Goal: Task Accomplishment & Management: Use online tool/utility

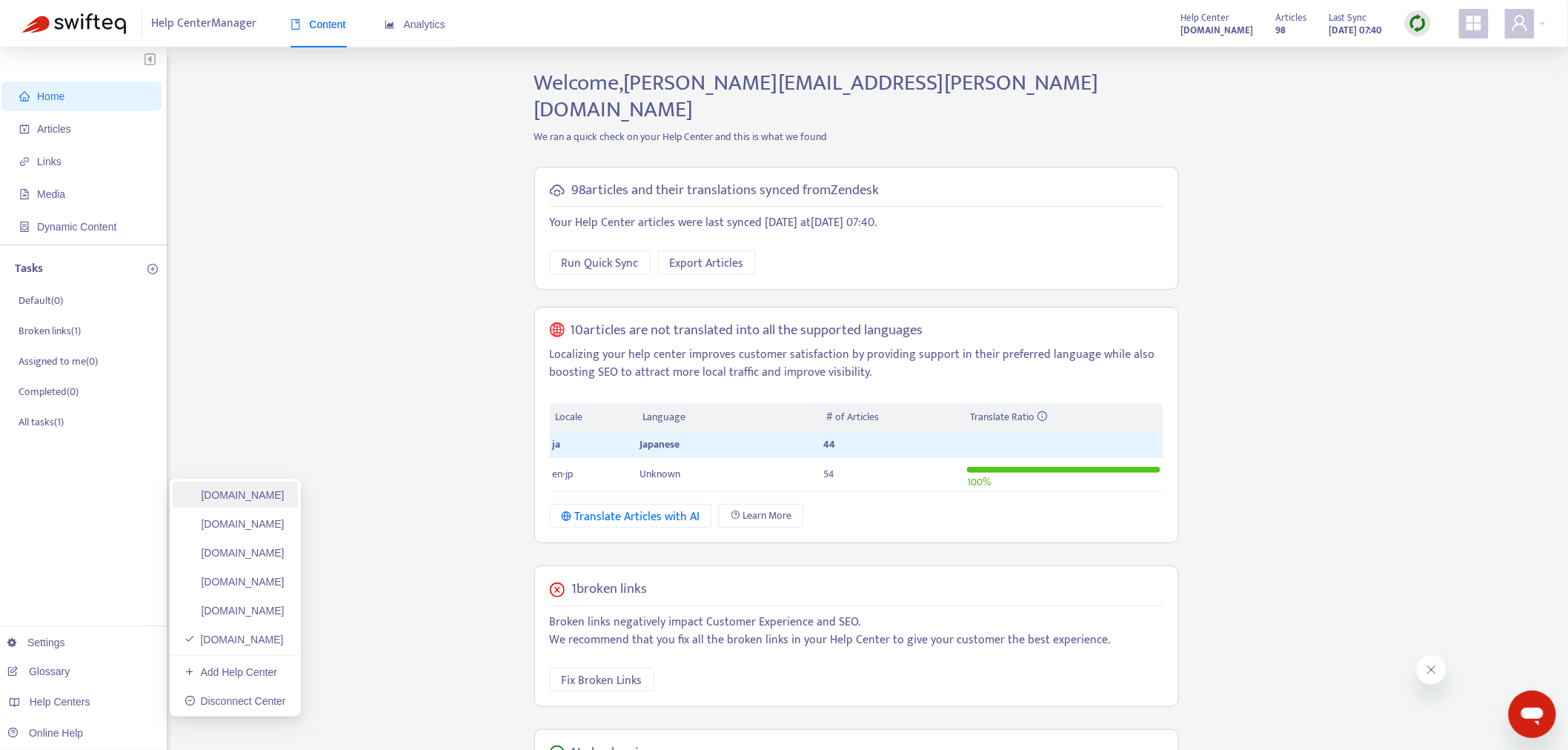
click at [284, 497] on link "[DOMAIN_NAME]" at bounding box center [234, 495] width 100 height 12
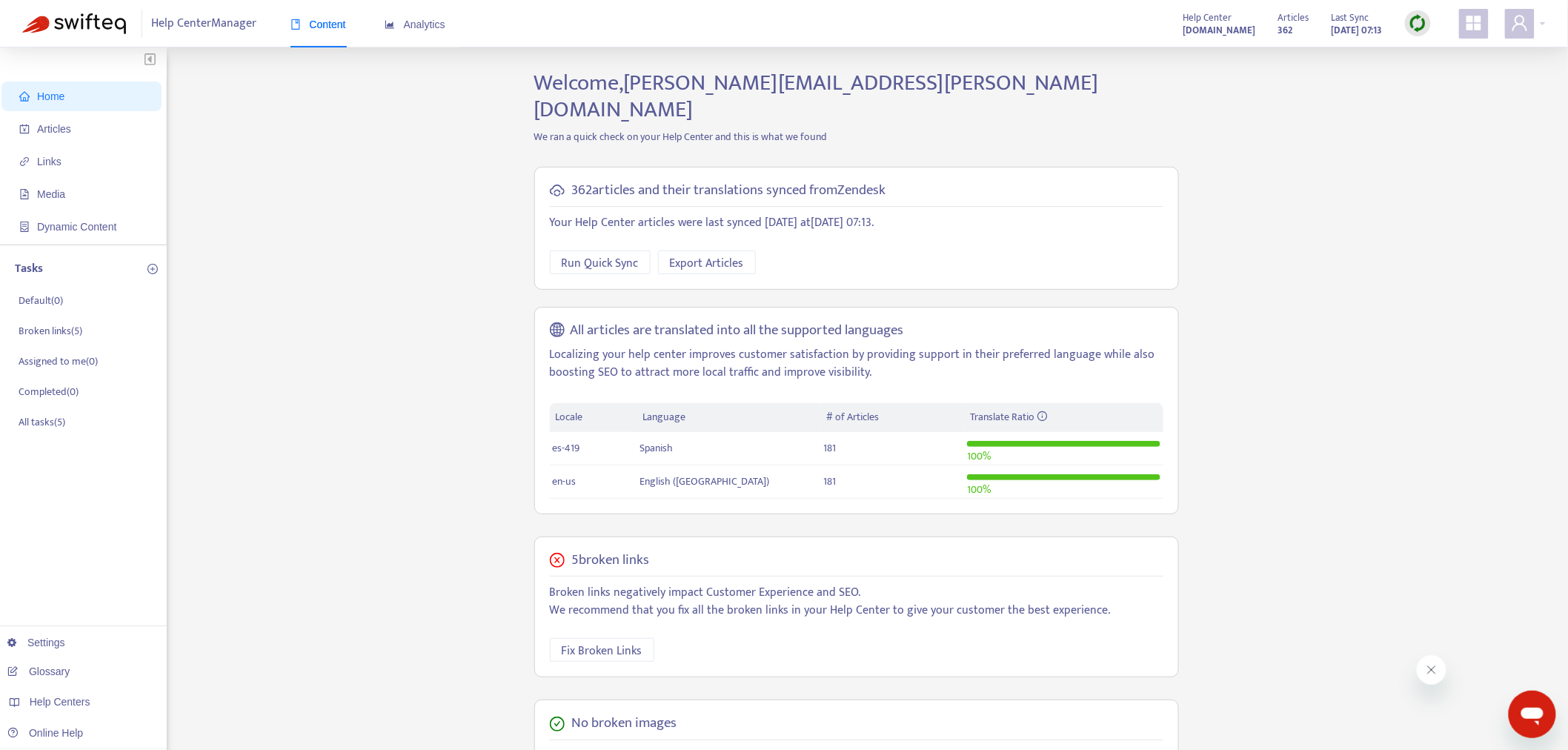
click at [1419, 24] on img at bounding box center [1418, 23] width 18 height 18
click at [1463, 54] on link "Quick Sync" at bounding box center [1449, 53] width 63 height 17
click at [69, 131] on span "Articles" at bounding box center [54, 129] width 34 height 12
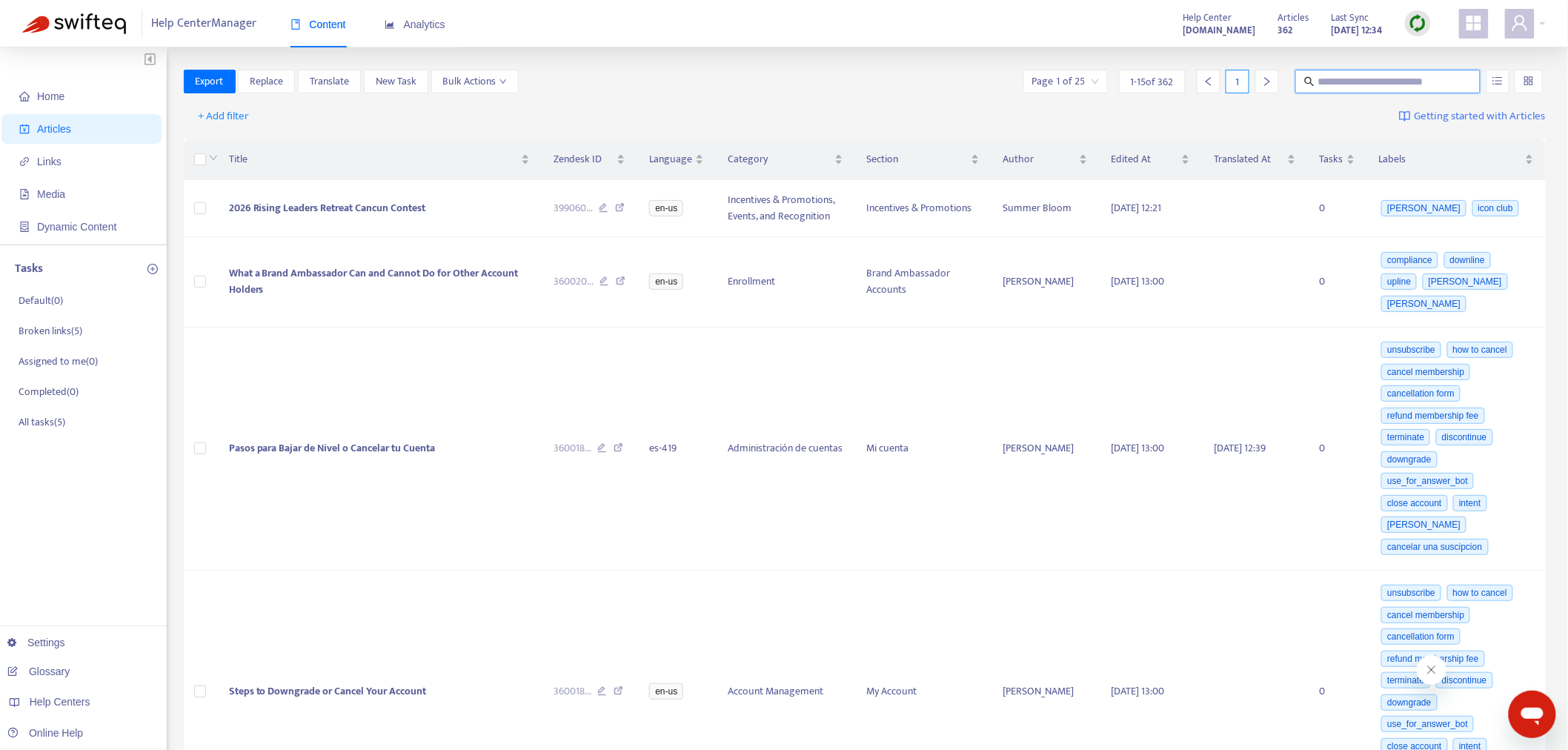
click at [1335, 77] on input "text" at bounding box center [1389, 82] width 143 height 16
paste input "**********"
type input "**********"
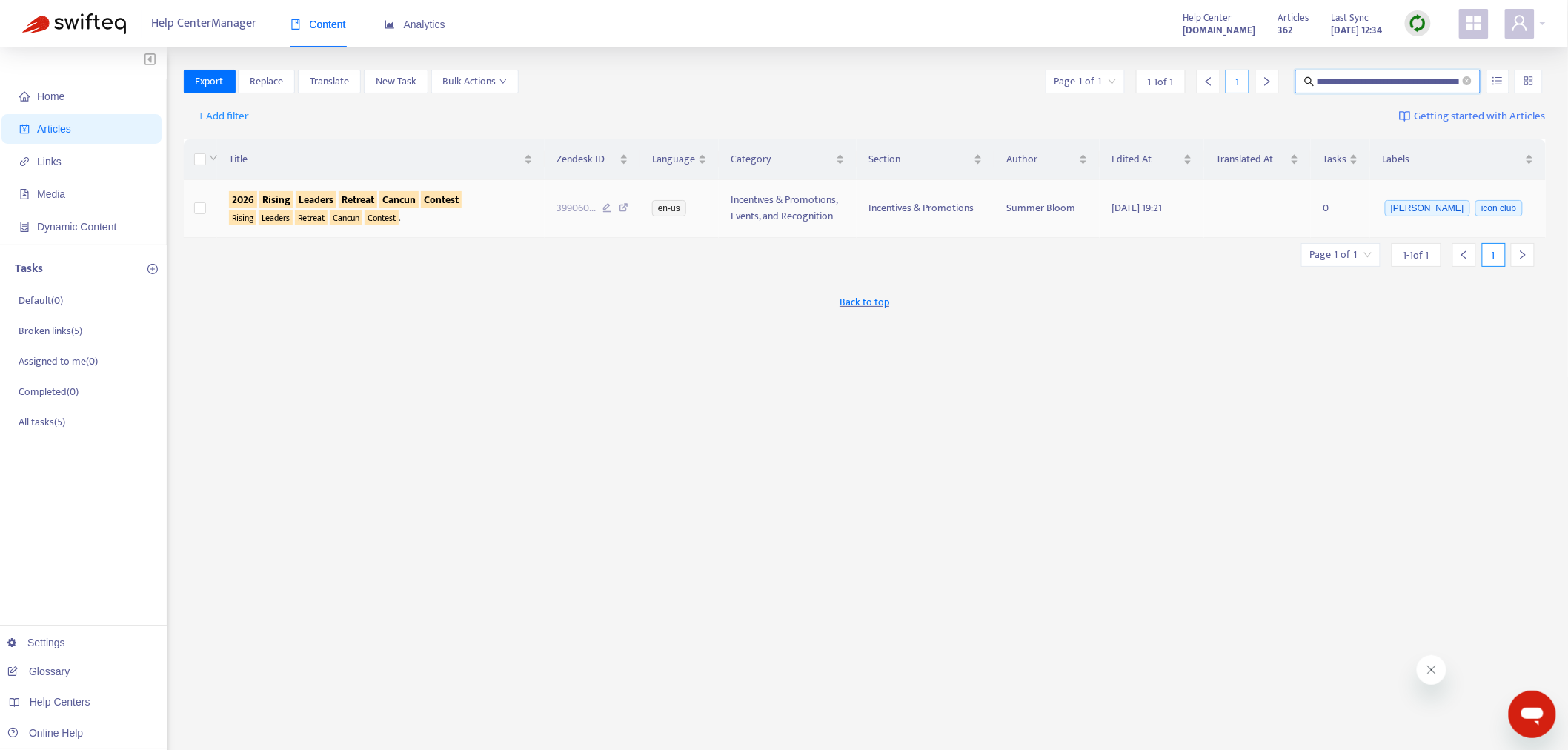
scroll to position [0, 0]
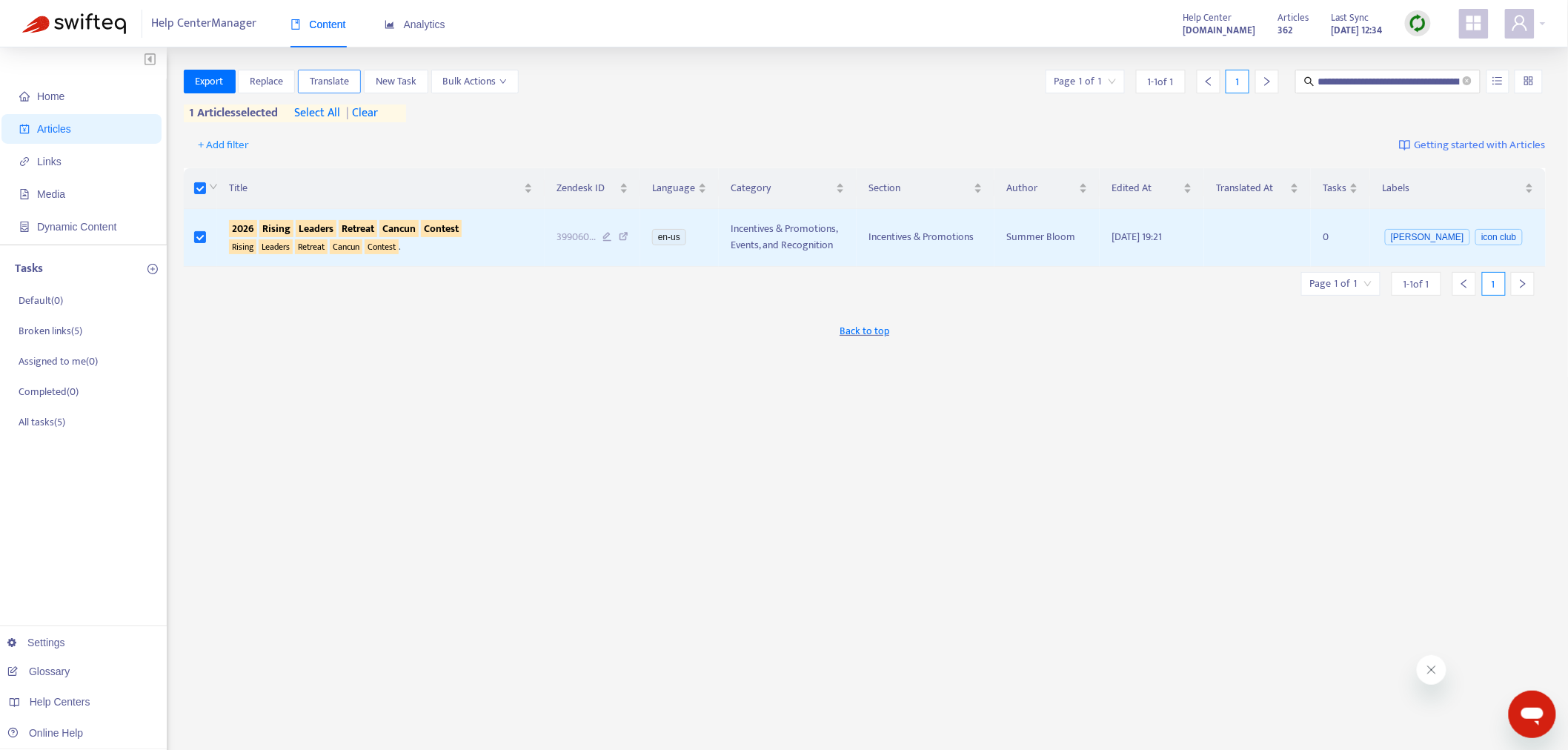
click at [344, 84] on span "Translate" at bounding box center [329, 82] width 39 height 16
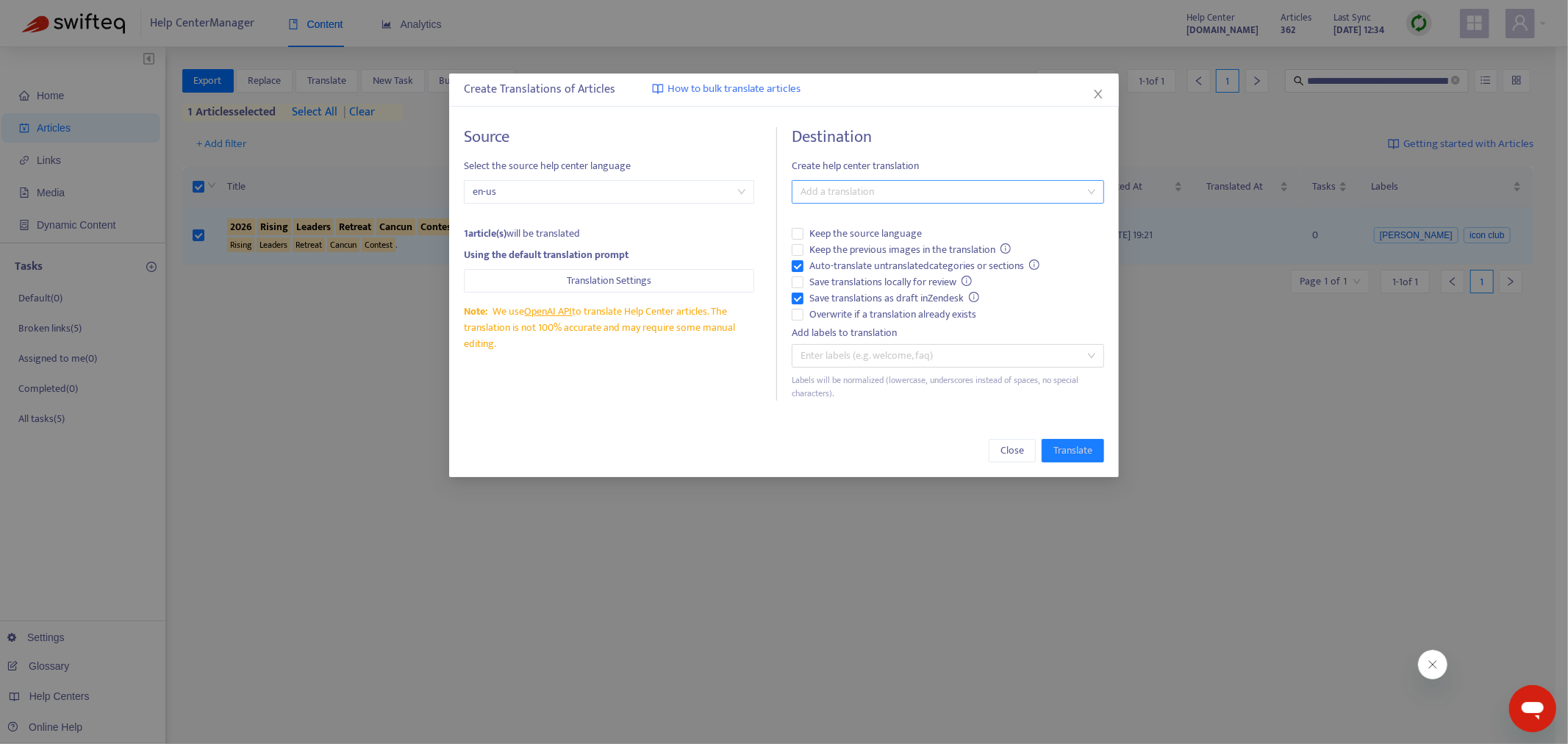
click at [847, 192] on div at bounding box center [940, 192] width 290 height 17
click at [847, 243] on div "Spanish ( es-419 )" at bounding box center [948, 245] width 289 height 16
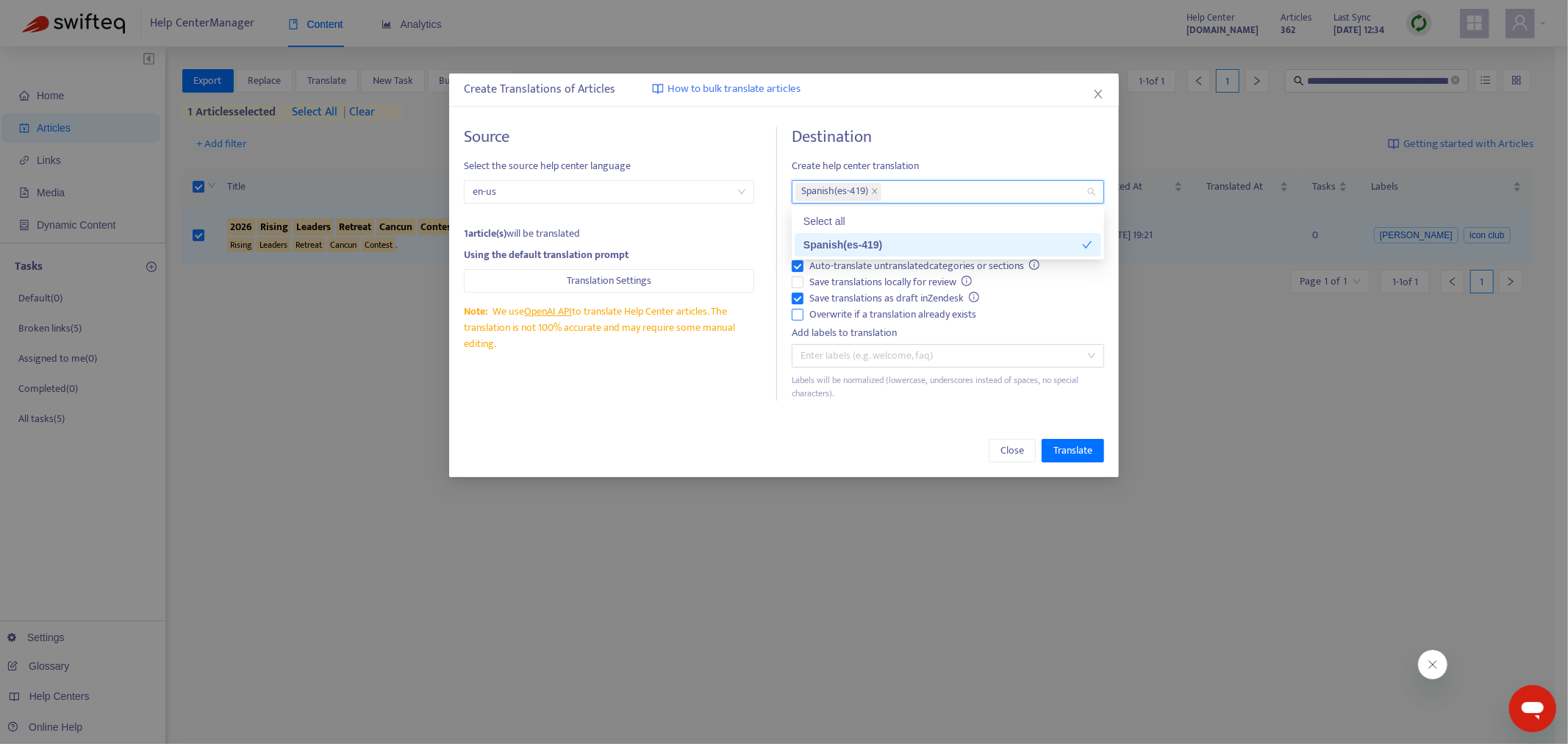
click at [792, 307] on label "Overwrite if a translation already exists" at bounding box center [947, 315] width 312 height 16
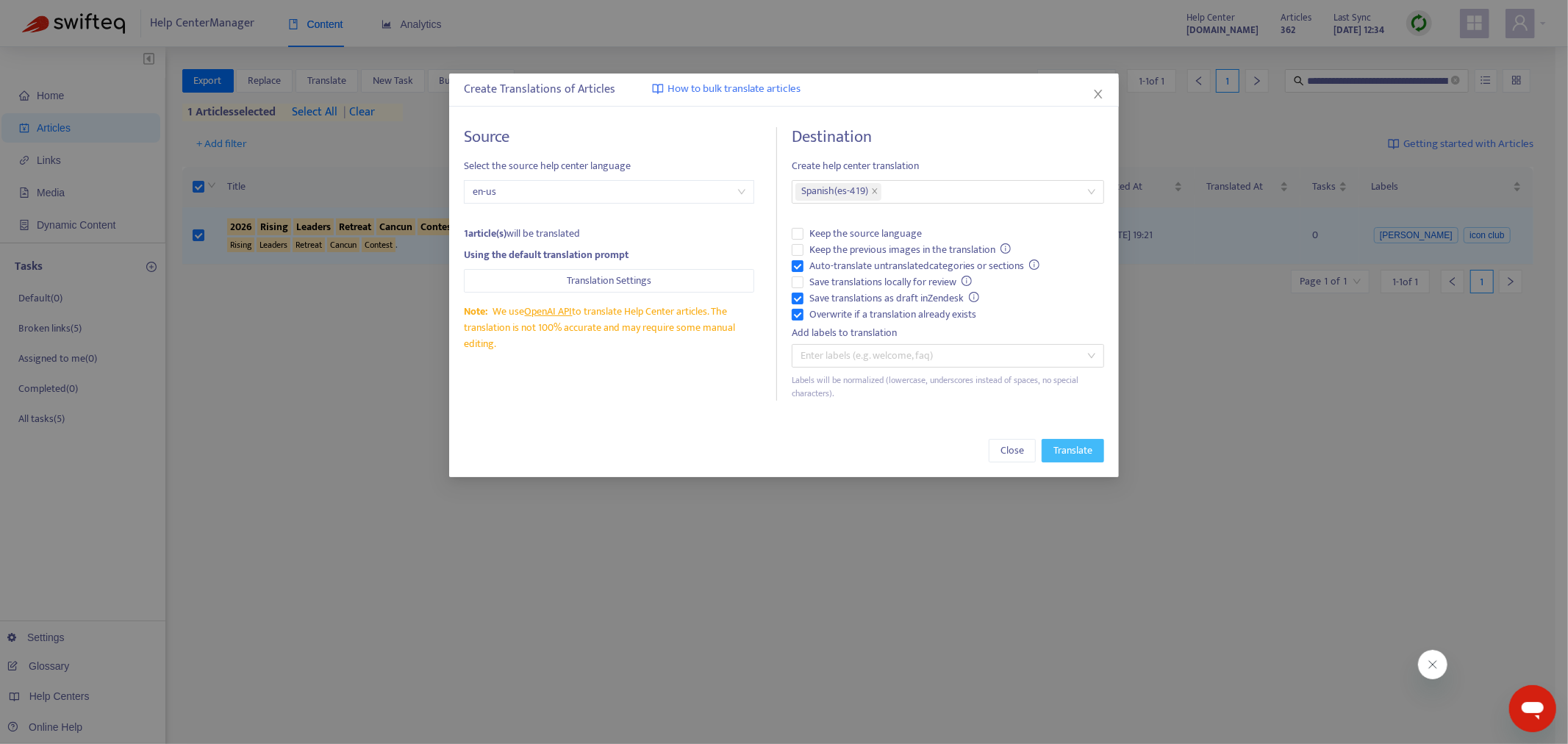
click at [1078, 451] on span "Translate" at bounding box center [1073, 451] width 39 height 16
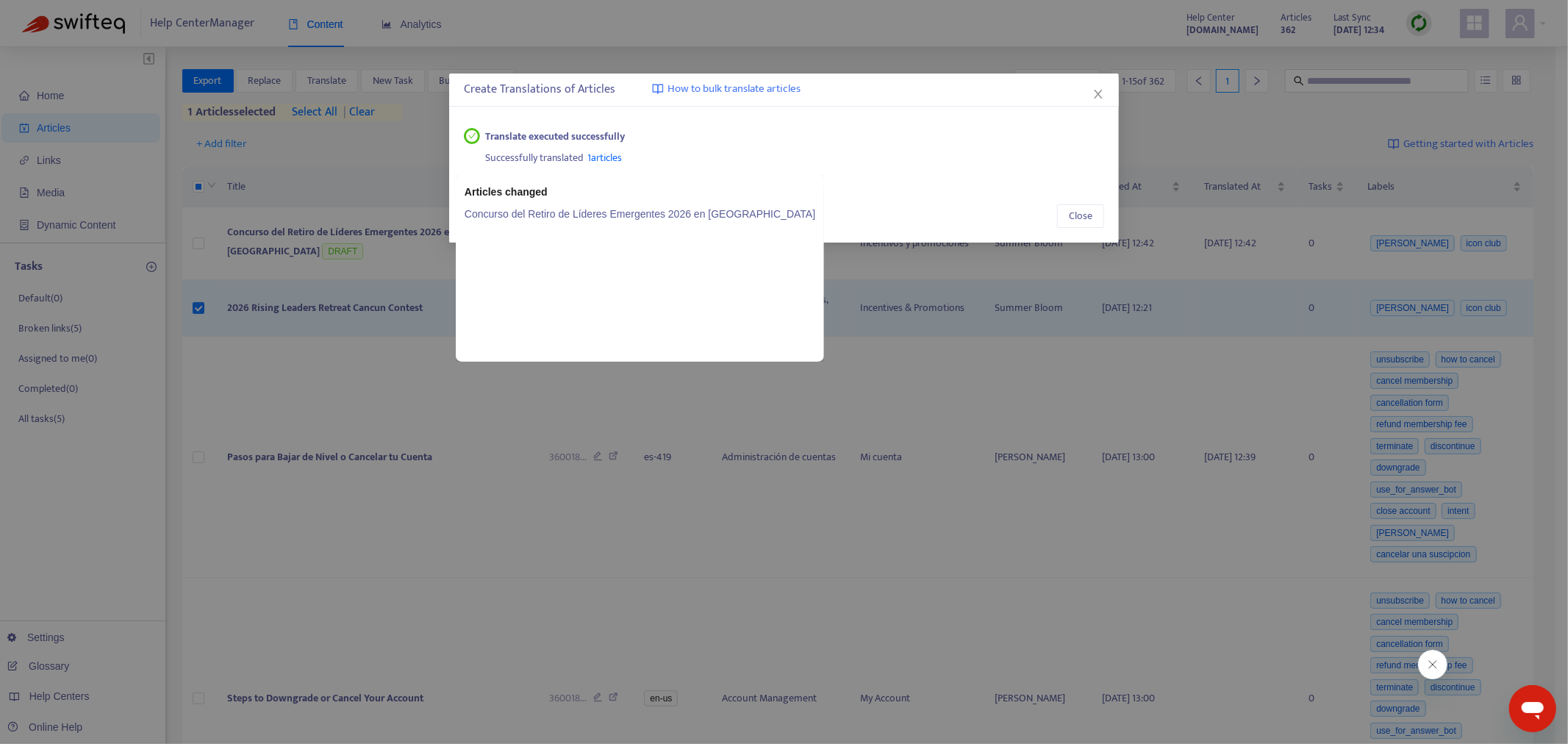
click at [598, 157] on span "1 articles" at bounding box center [605, 157] width 34 height 17
click at [552, 215] on link "Concurso del Retiro de Líderes Emergentes 2026 en [GEOGRAPHIC_DATA]" at bounding box center [640, 214] width 350 height 16
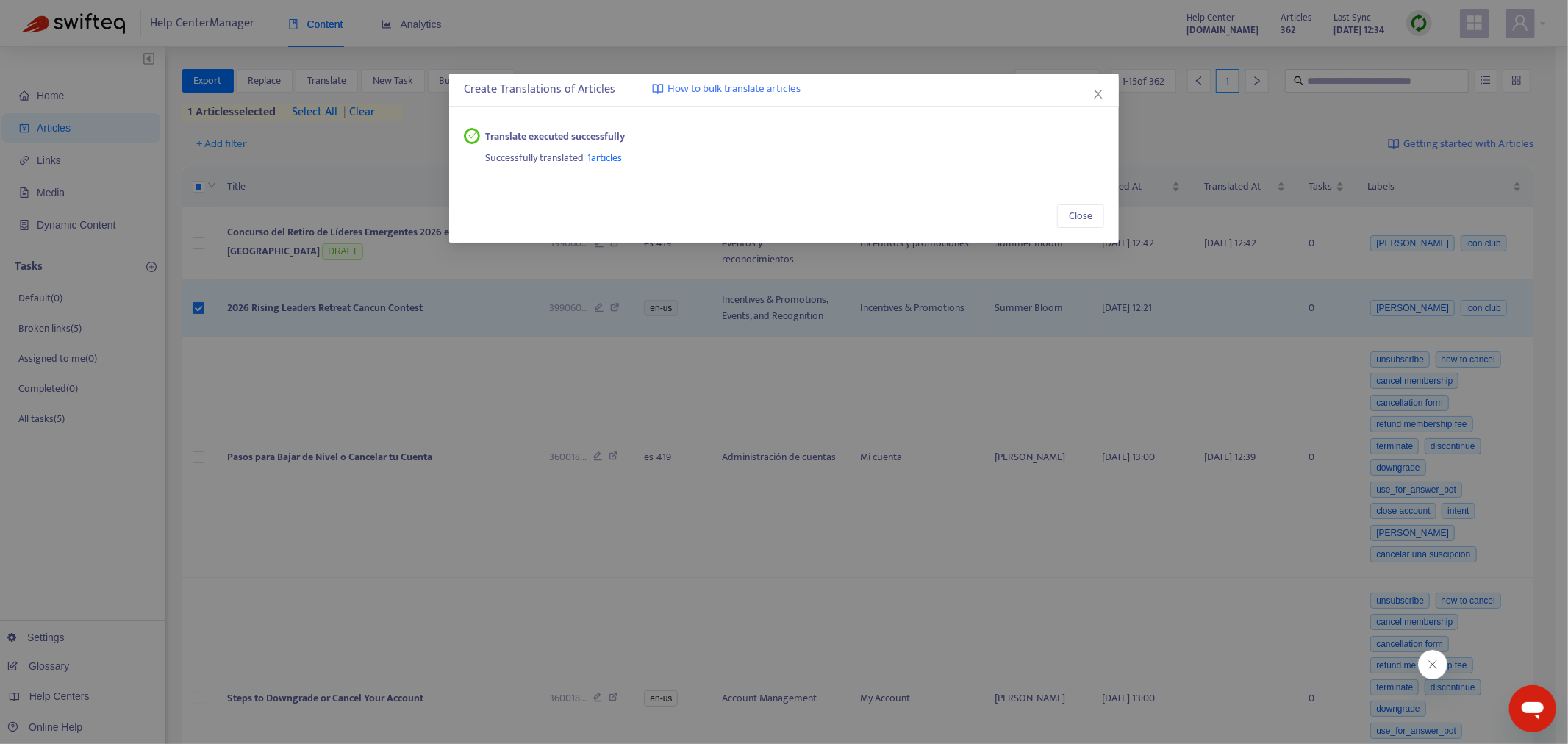
drag, startPoint x: 1098, startPoint y: 91, endPoint x: 958, endPoint y: 181, distance: 166.4
click at [1098, 93] on icon "close" at bounding box center [1098, 94] width 12 height 12
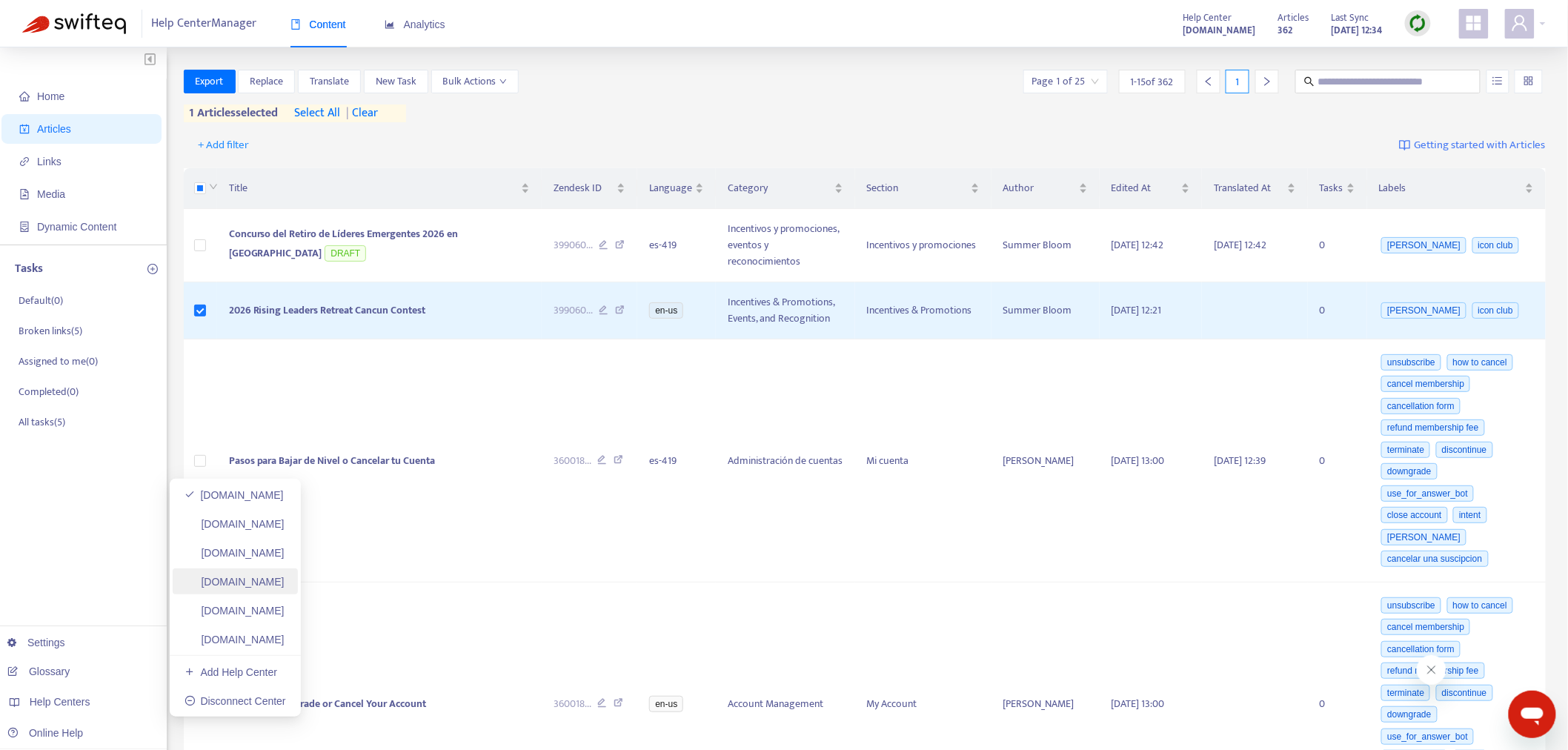
click at [284, 582] on link "[DOMAIN_NAME]" at bounding box center [234, 582] width 100 height 12
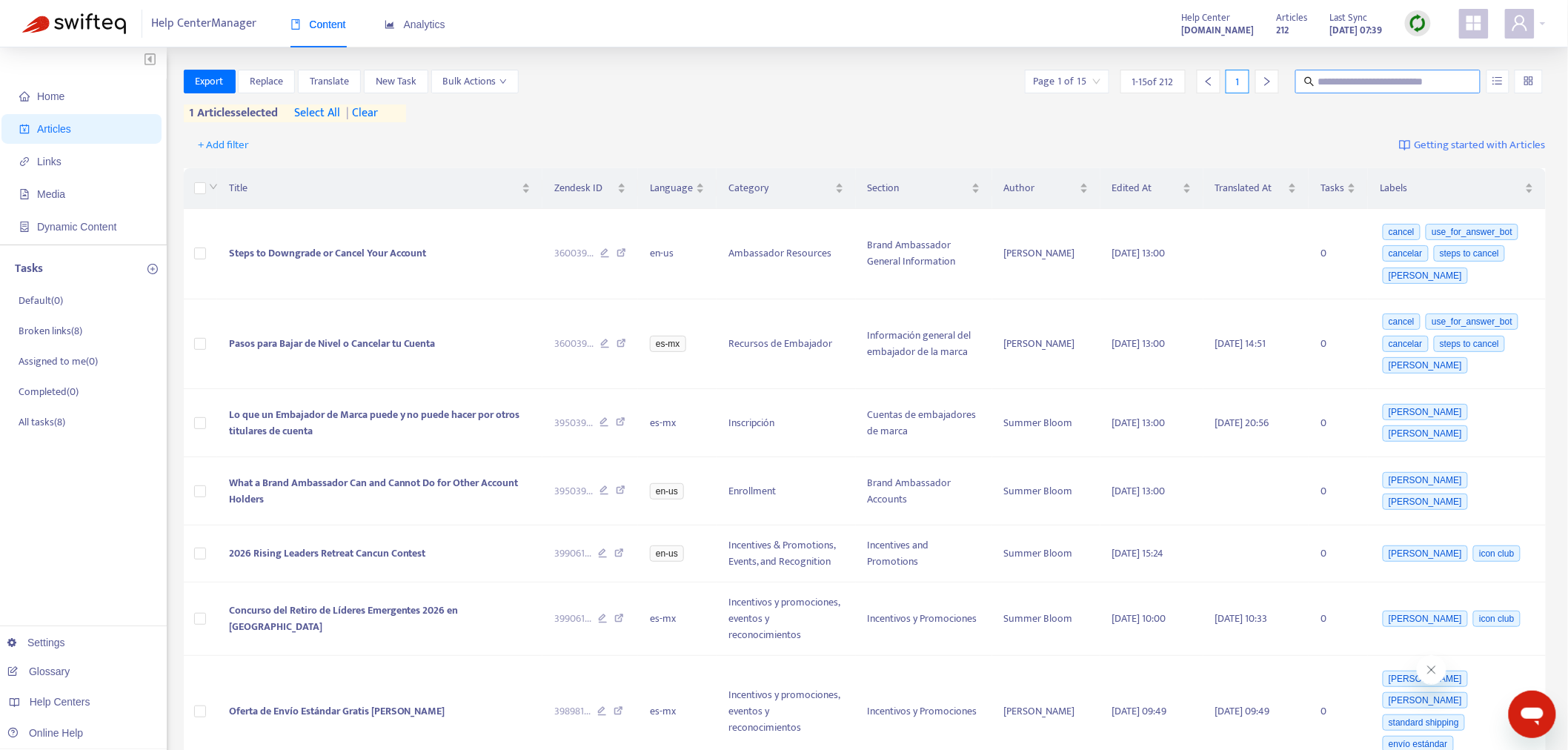
click at [1337, 79] on input "text" at bounding box center [1389, 82] width 143 height 16
paste input "**********"
type input "**********"
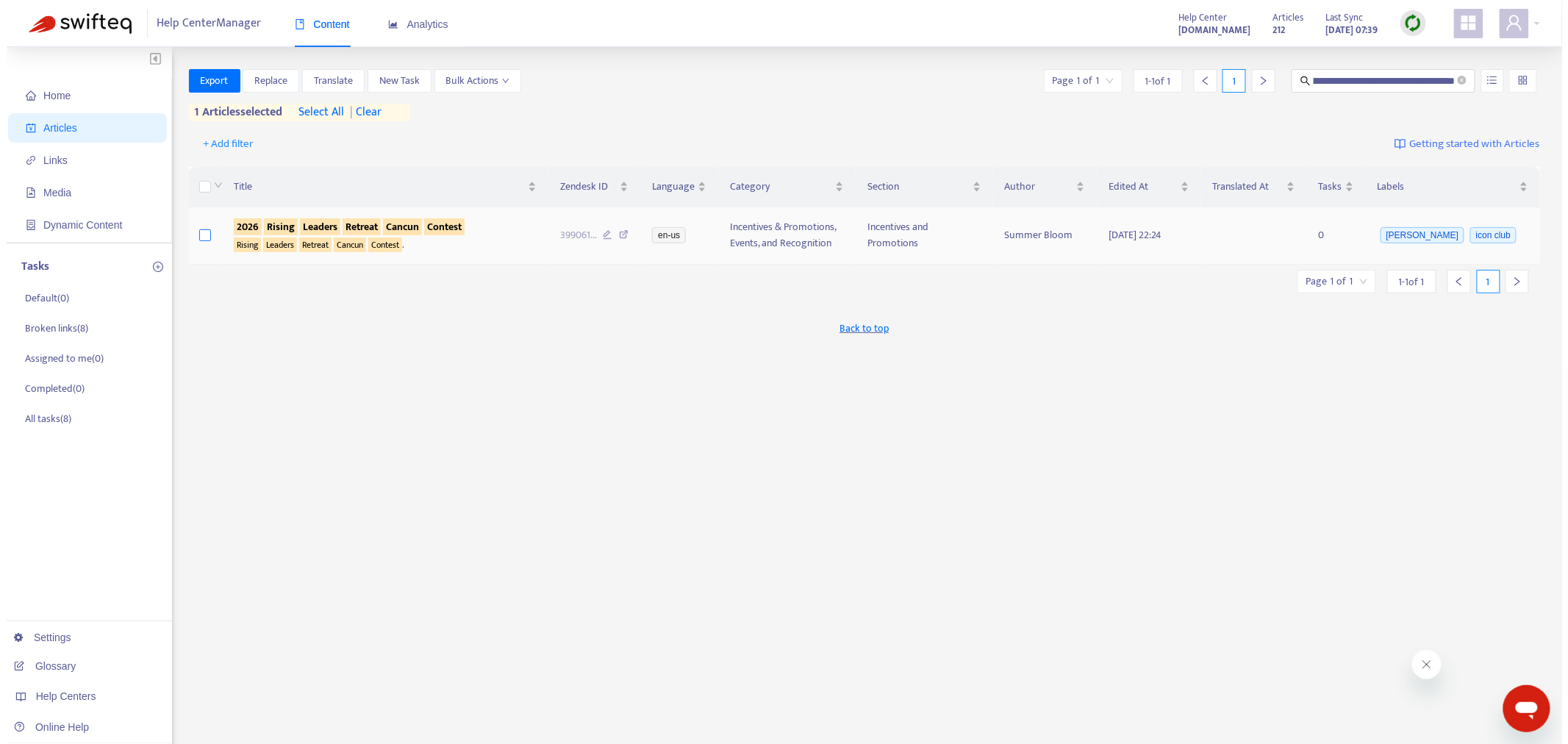
scroll to position [0, 0]
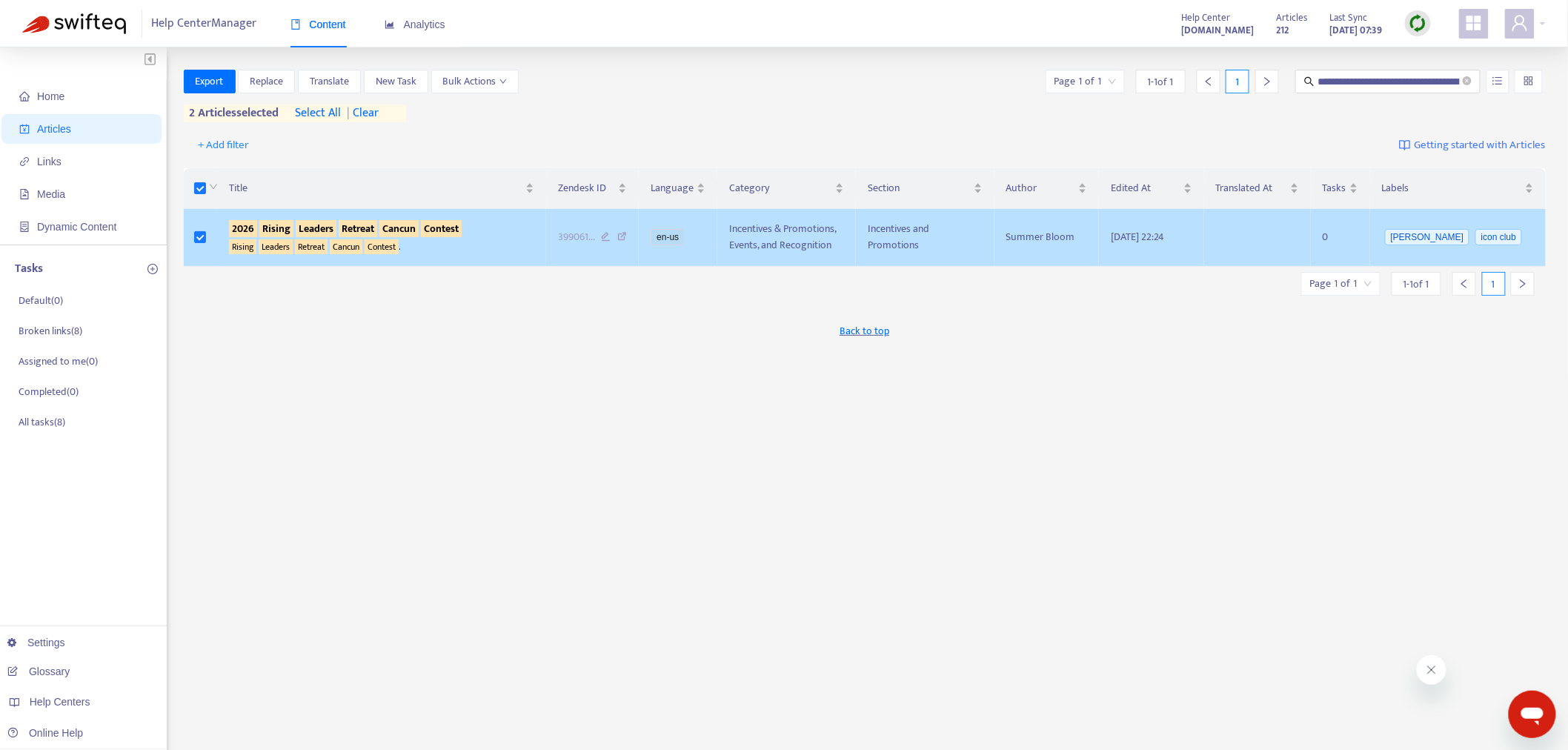
click at [326, 241] on sqkw "Retreat" at bounding box center [311, 247] width 33 height 15
click at [313, 243] on sqkw "Retreat" at bounding box center [311, 247] width 33 height 15
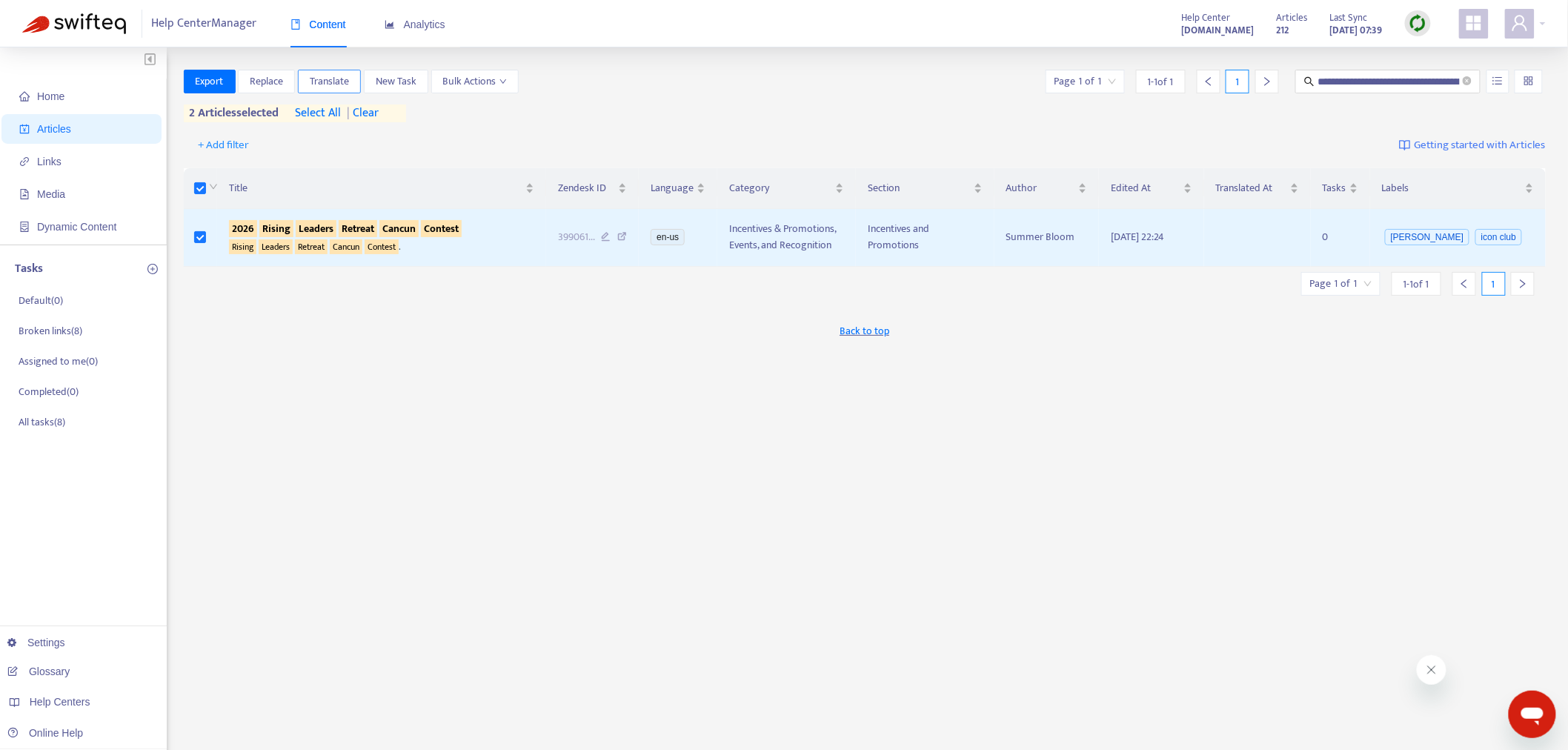
click at [341, 83] on span "Translate" at bounding box center [329, 82] width 39 height 16
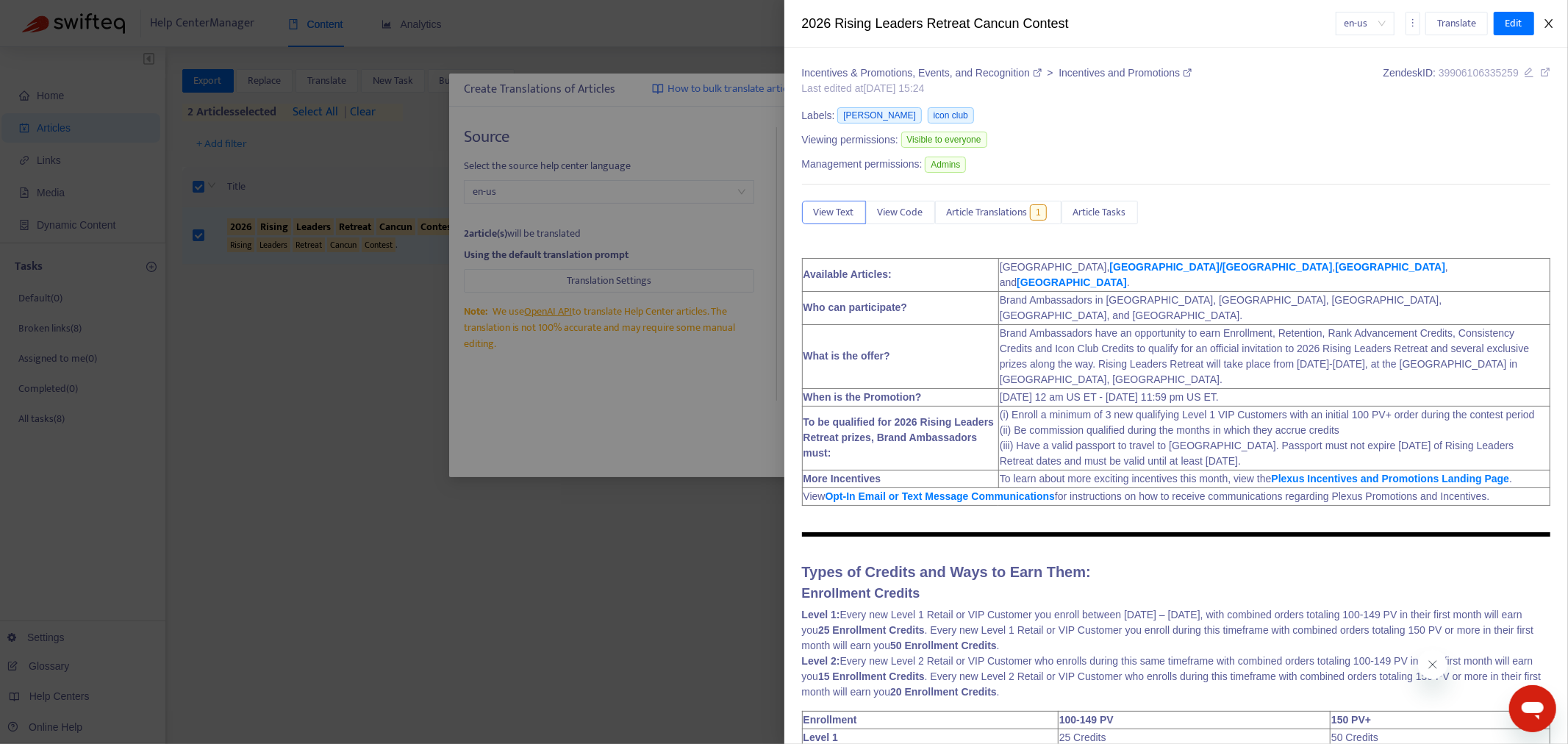
click at [1548, 25] on icon "close" at bounding box center [1549, 23] width 12 height 12
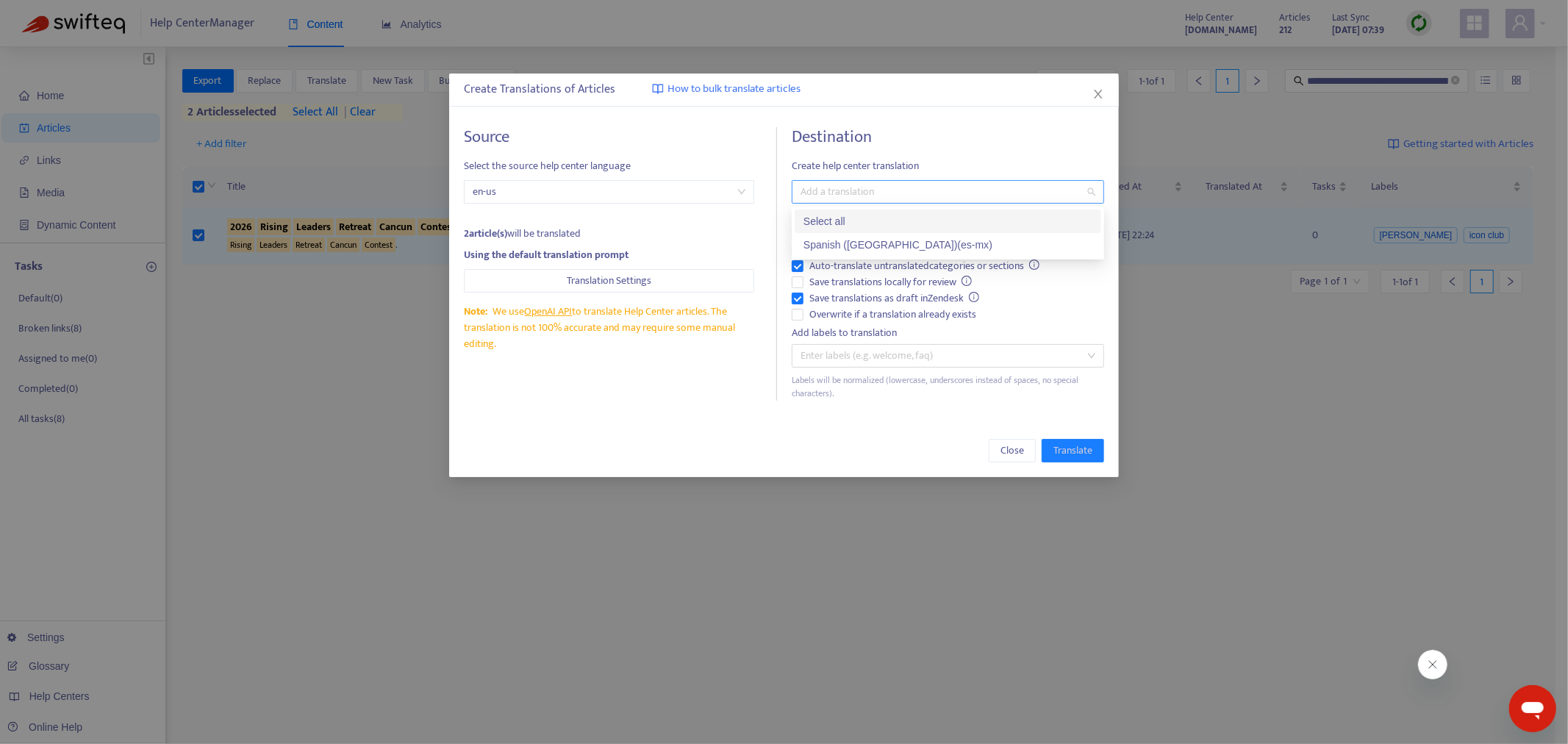
click at [840, 192] on div at bounding box center [940, 192] width 290 height 17
click at [850, 242] on div "Spanish ([GEOGRAPHIC_DATA]) ( es-mx )" at bounding box center [948, 245] width 289 height 16
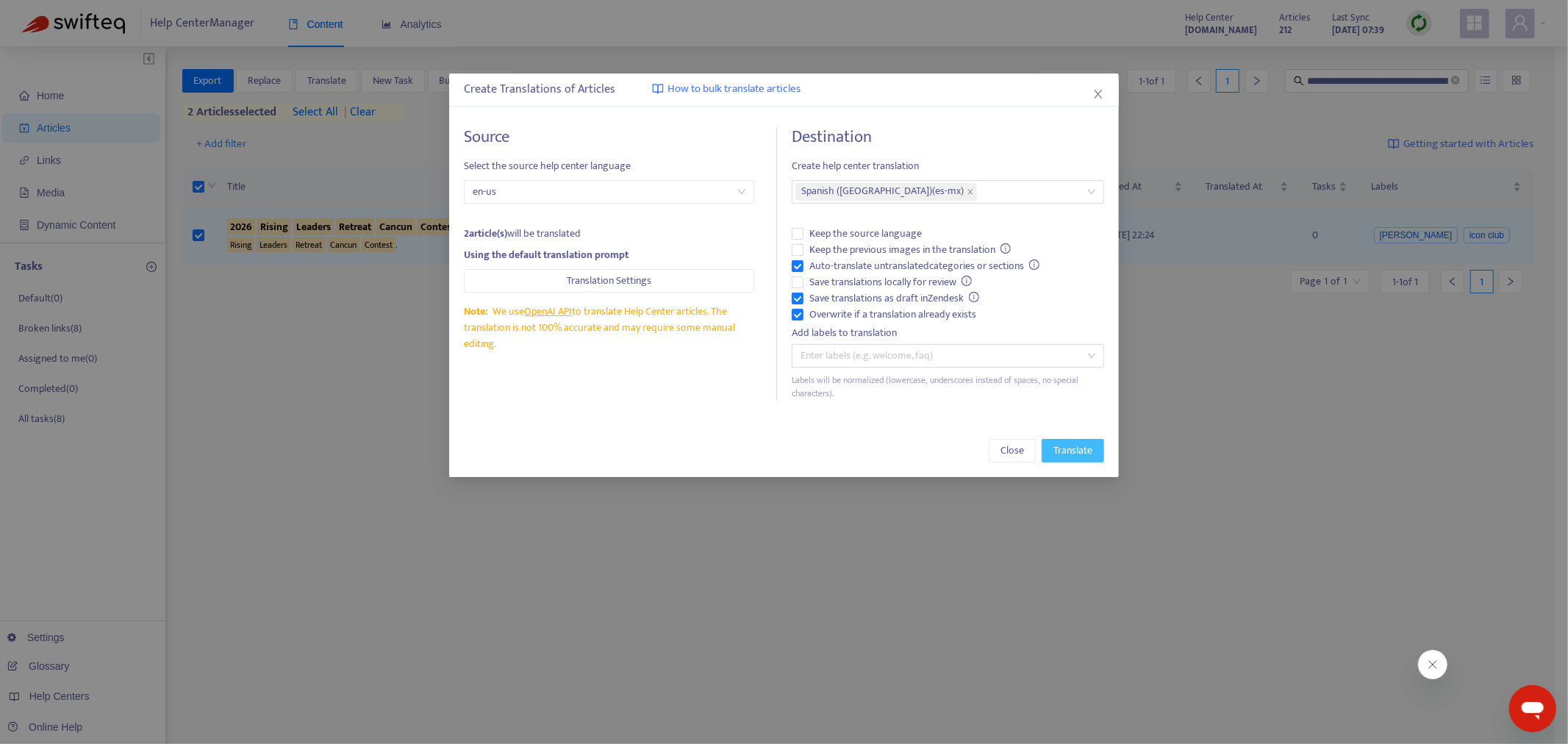
click at [1096, 444] on button "Translate" at bounding box center [1073, 451] width 63 height 24
